Goal: Task Accomplishment & Management: Complete application form

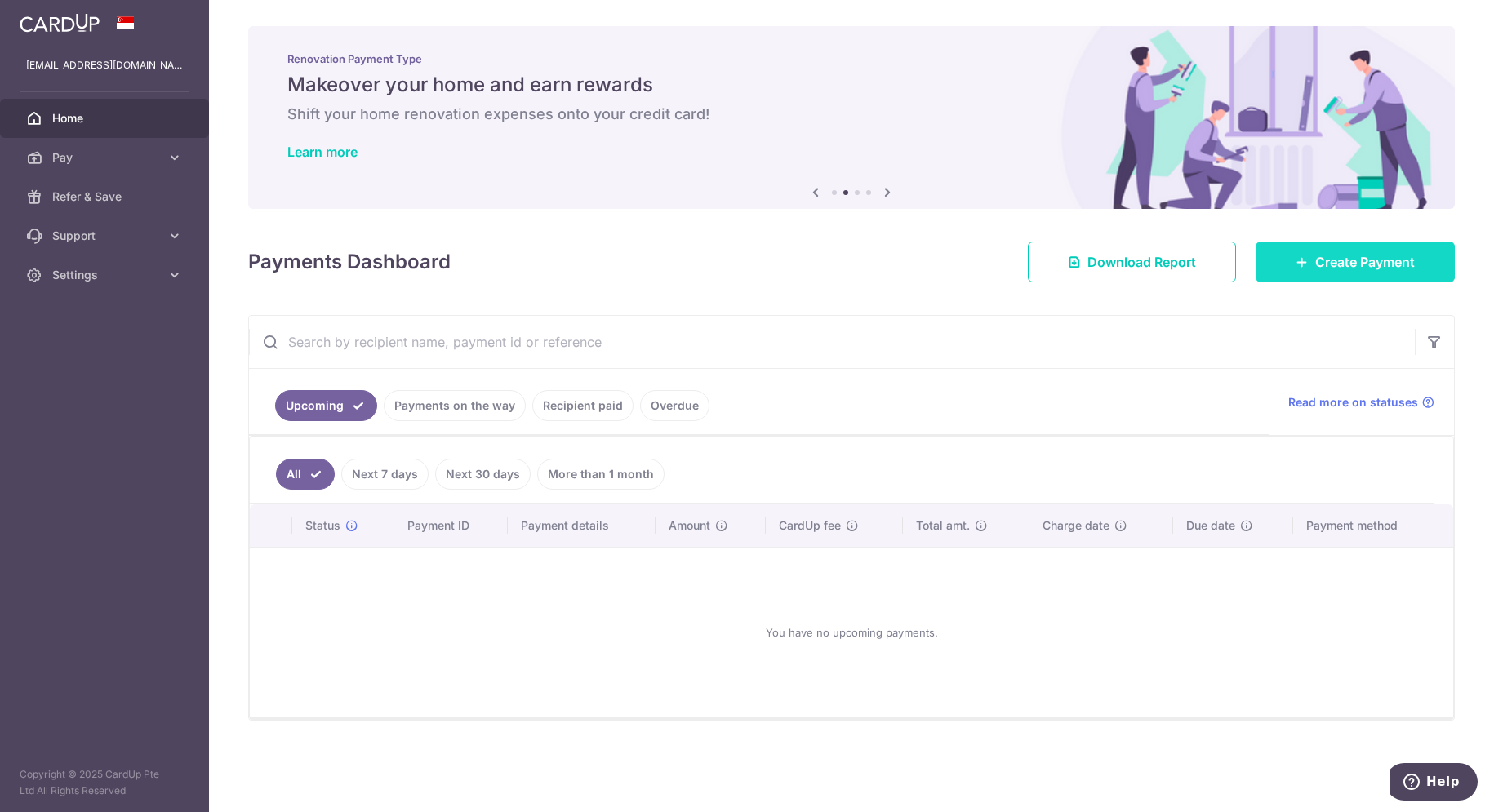
click at [1333, 257] on span "Create Payment" at bounding box center [1365, 262] width 100 height 19
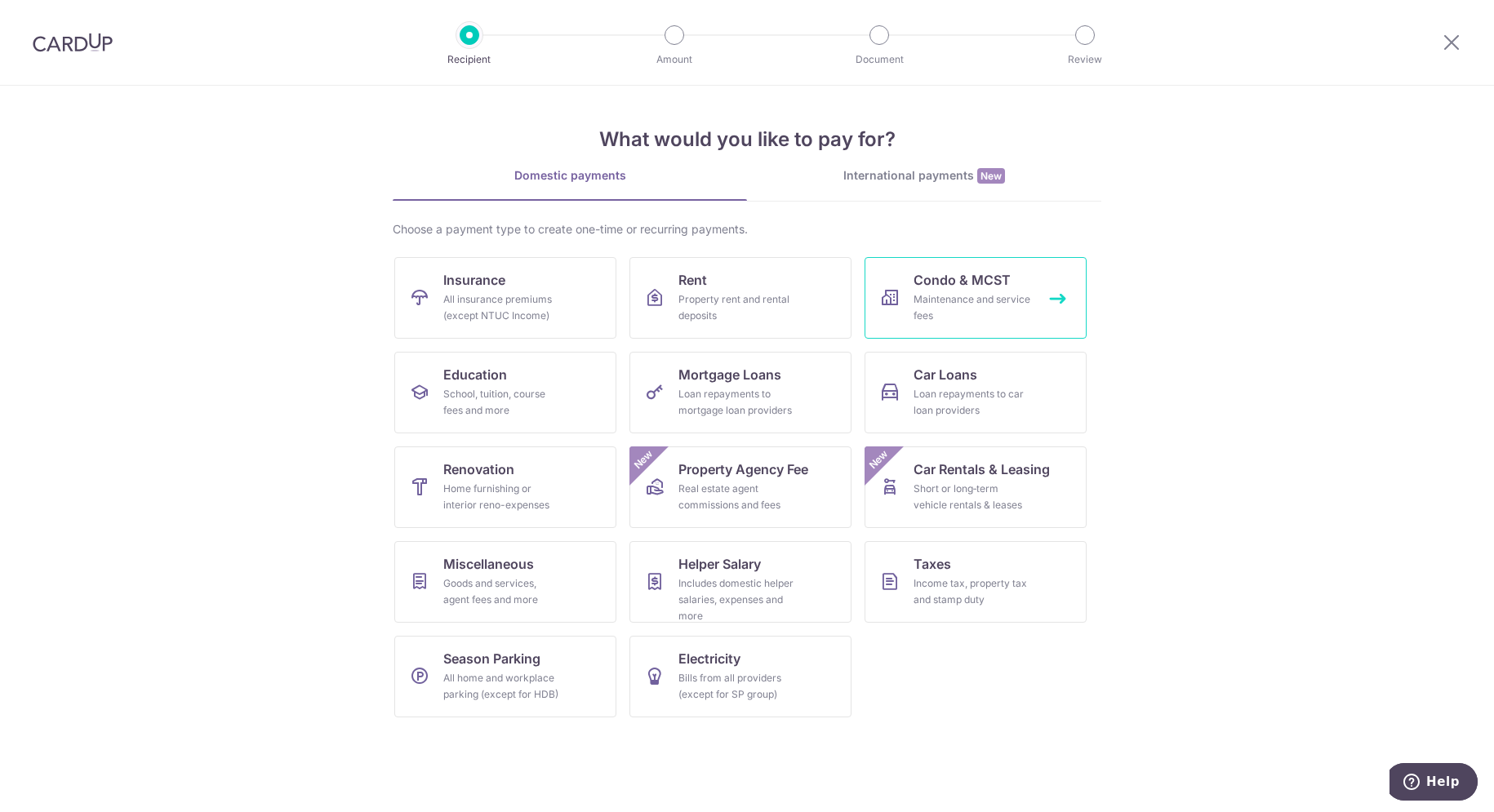
click at [915, 310] on div "Maintenance and service fees" at bounding box center [972, 307] width 118 height 33
click at [917, 306] on div "Maintenance and service fees" at bounding box center [972, 307] width 118 height 33
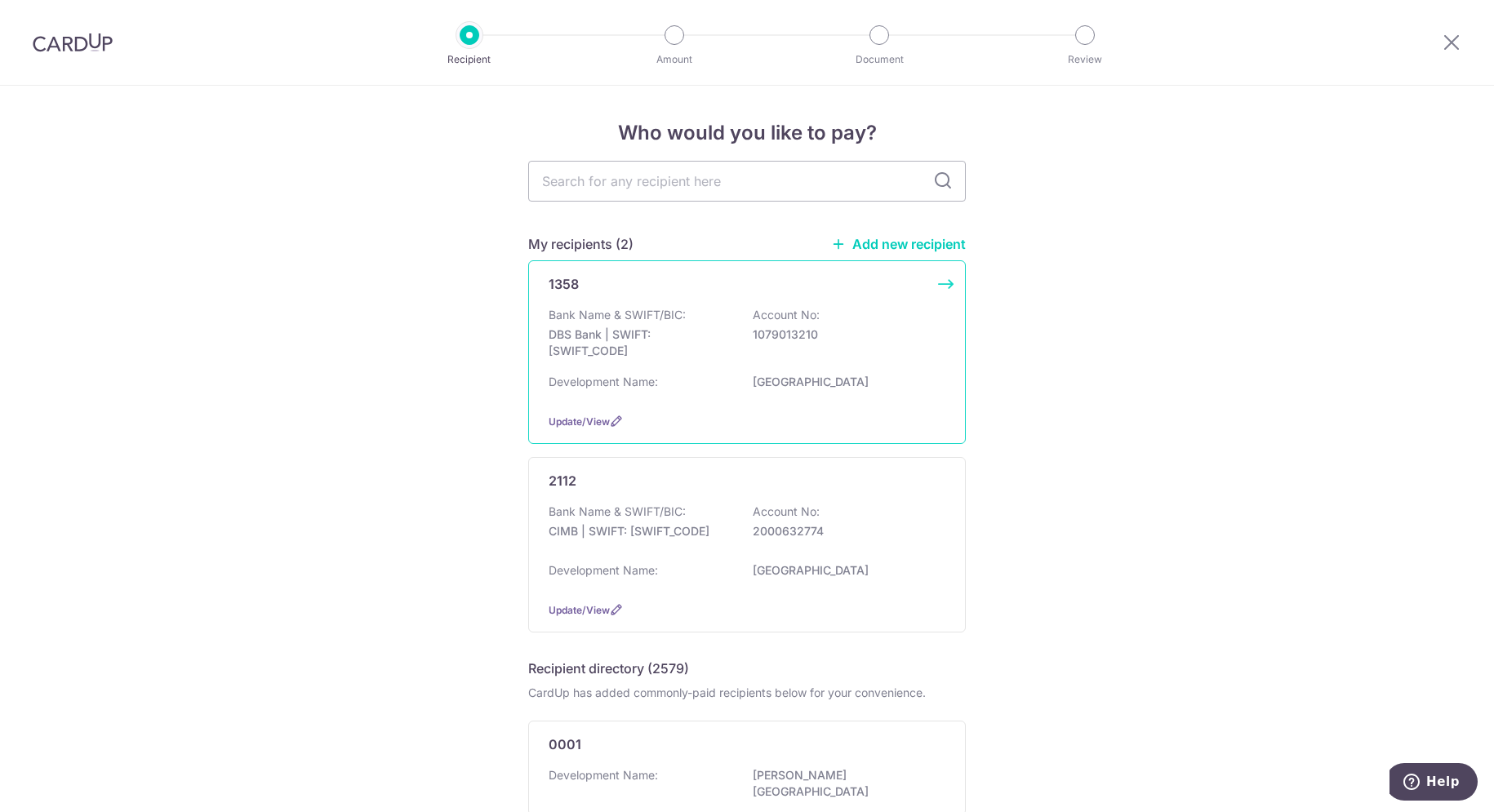
click at [557, 295] on div "1358 Bank Name & SWIFT/BIC: DBS Bank | SWIFT: [SWIFT_CODE] Account No: 10790132…" at bounding box center [746, 351] width 437 height 184
click at [648, 174] on input "text" at bounding box center [746, 181] width 437 height 41
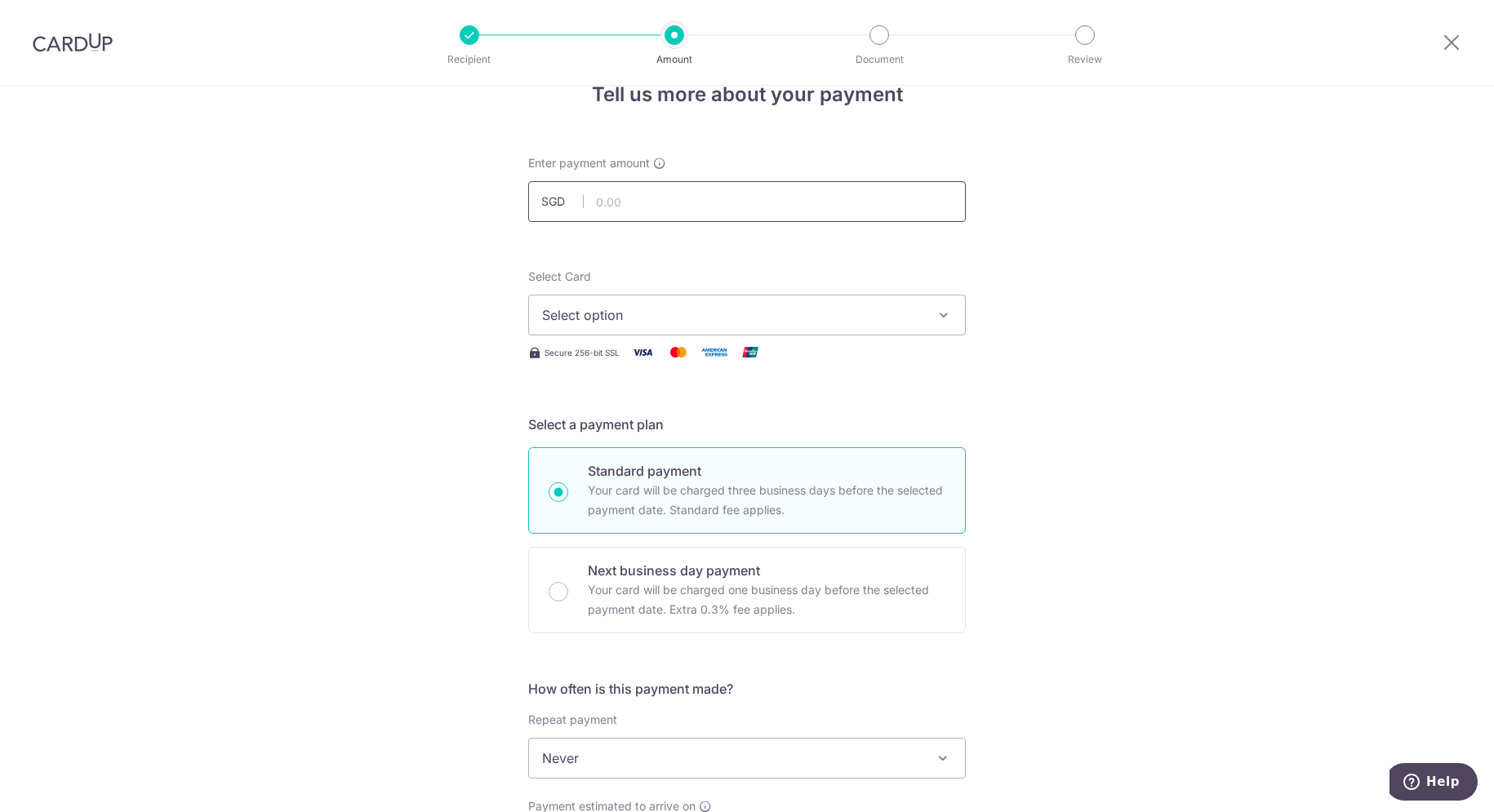
click at [760, 205] on input "text" at bounding box center [746, 201] width 437 height 41
click at [875, 215] on input "text" at bounding box center [746, 201] width 437 height 41
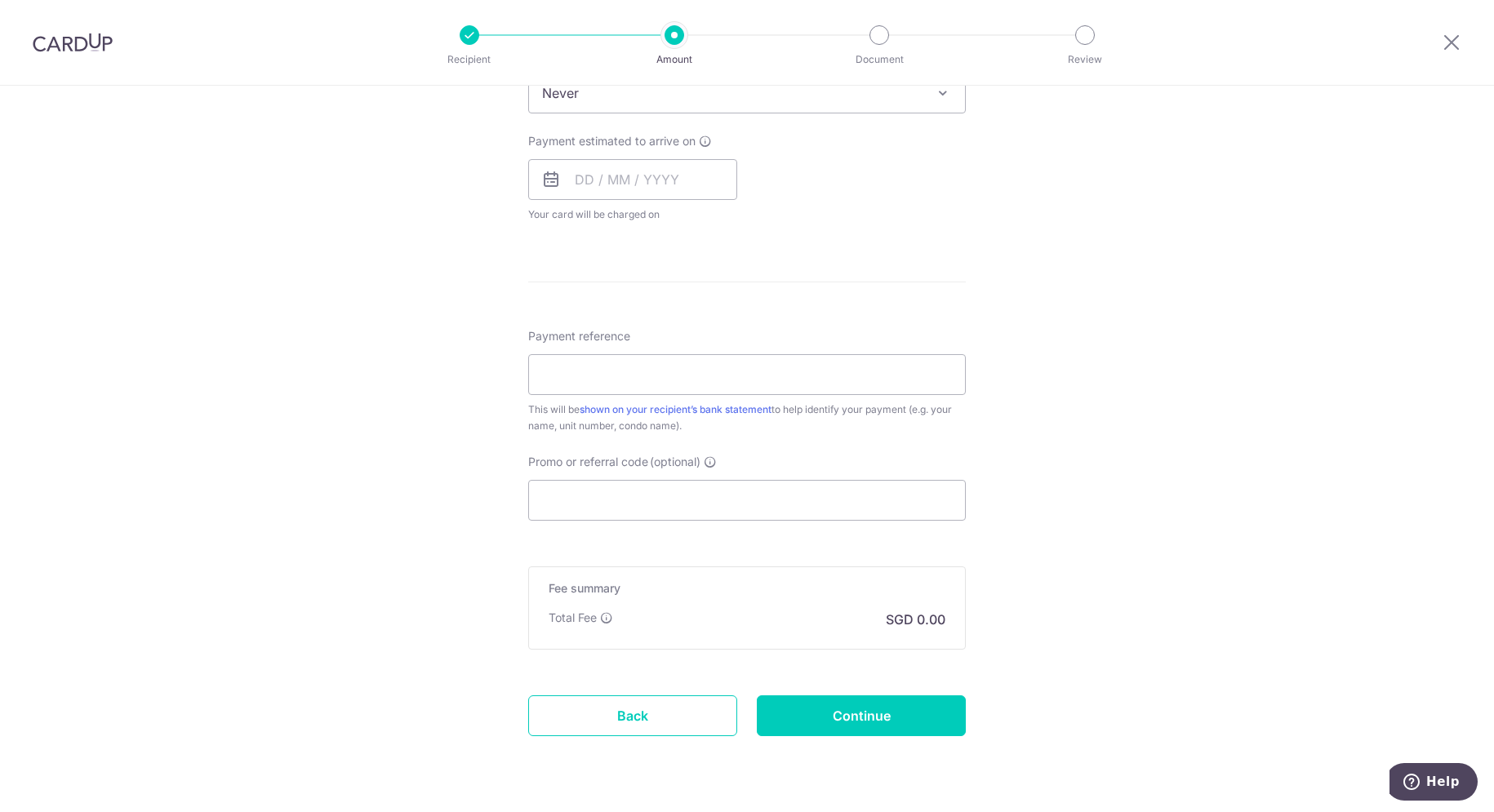
scroll to position [39, 0]
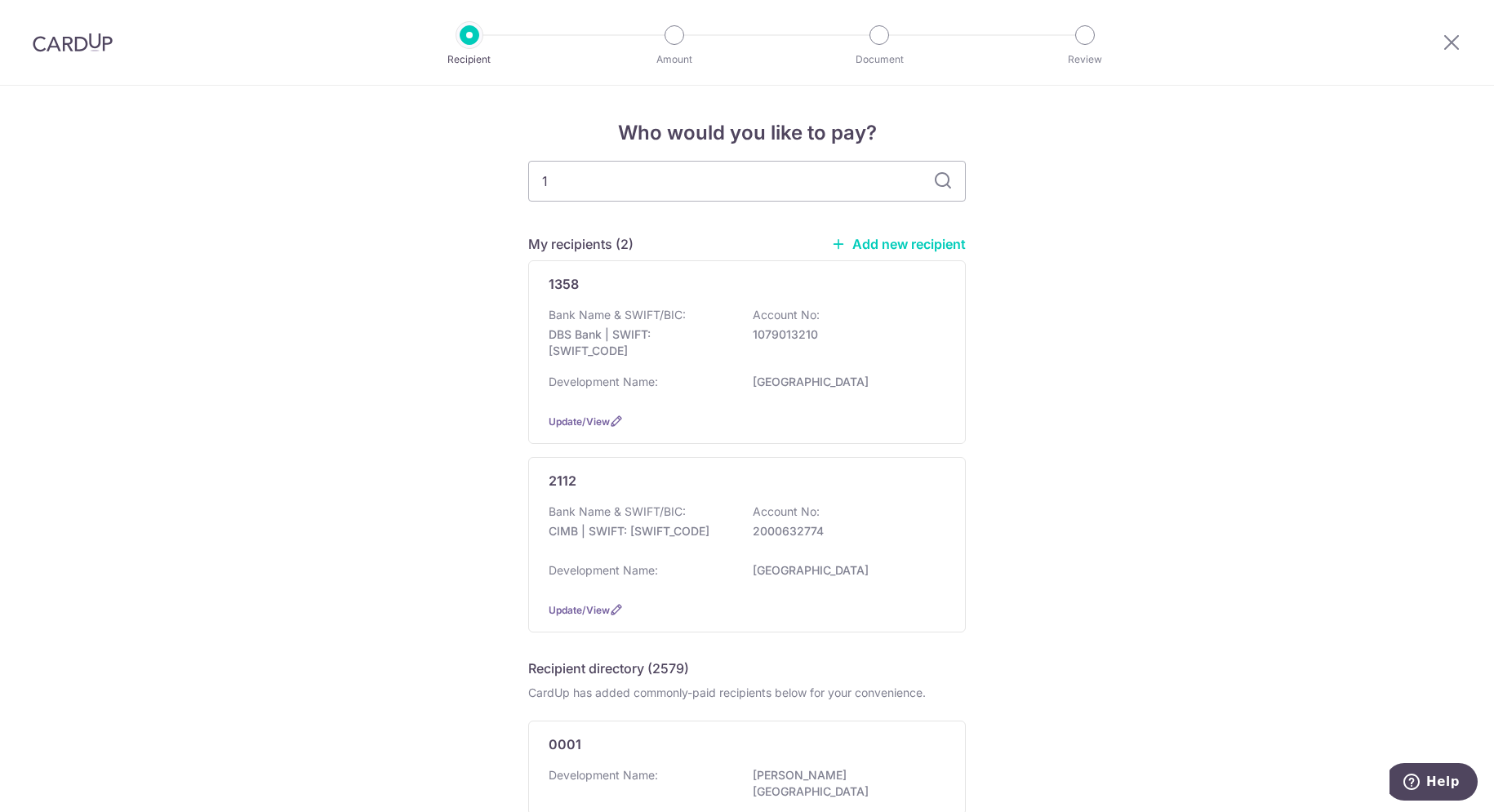
type input "13"
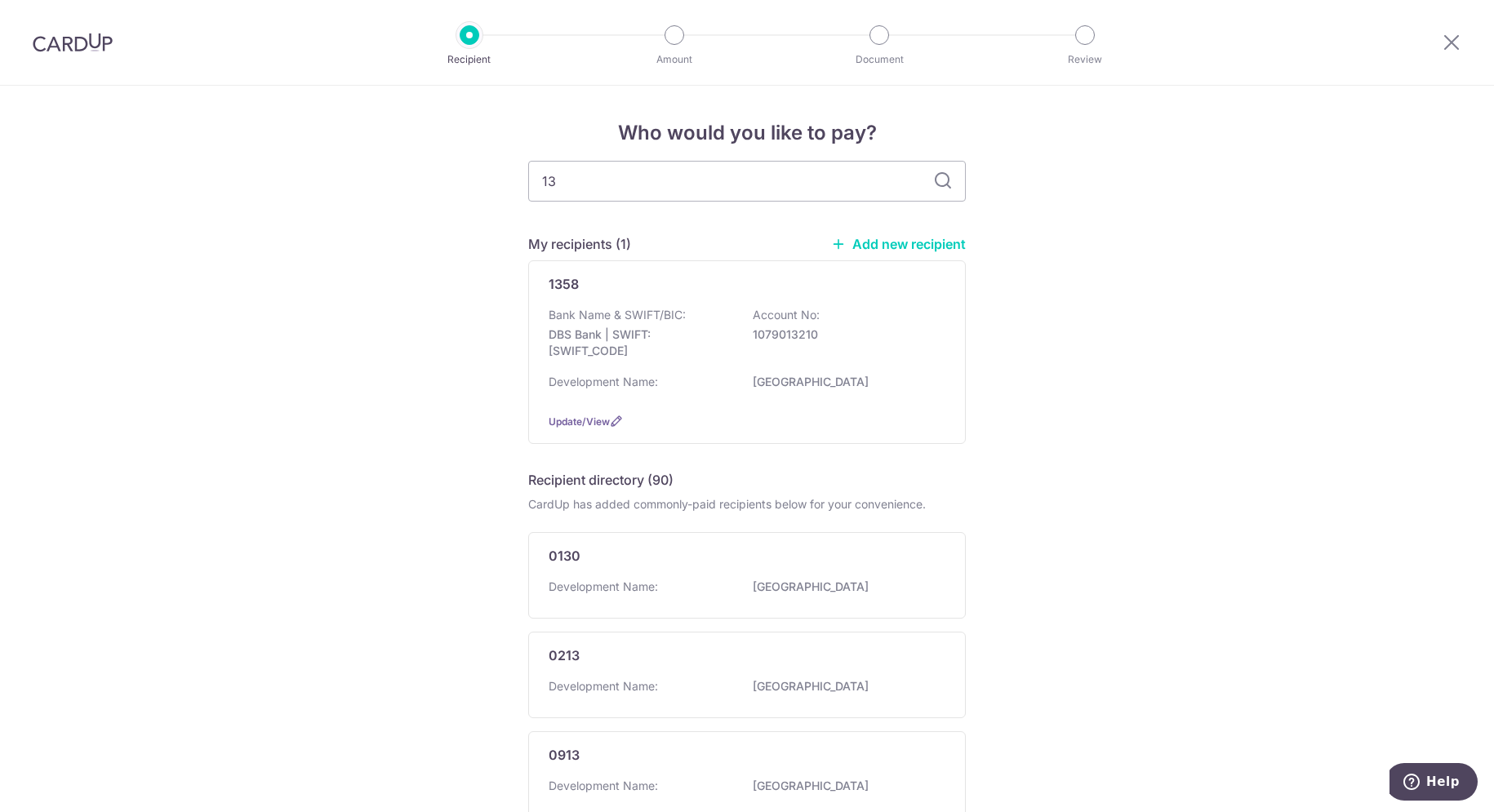
type input "1"
